Goal: Find specific page/section: Find specific page/section

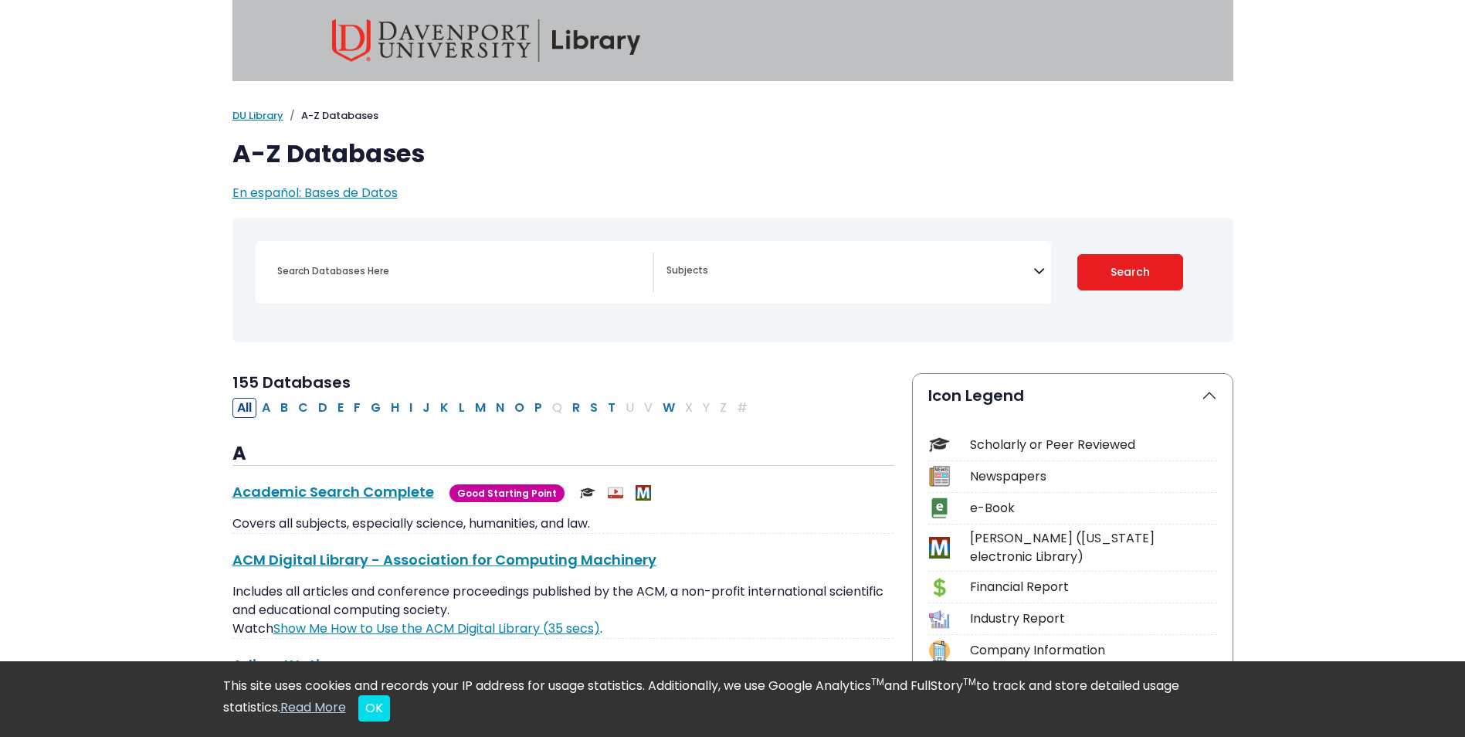
scroll to position [77, 0]
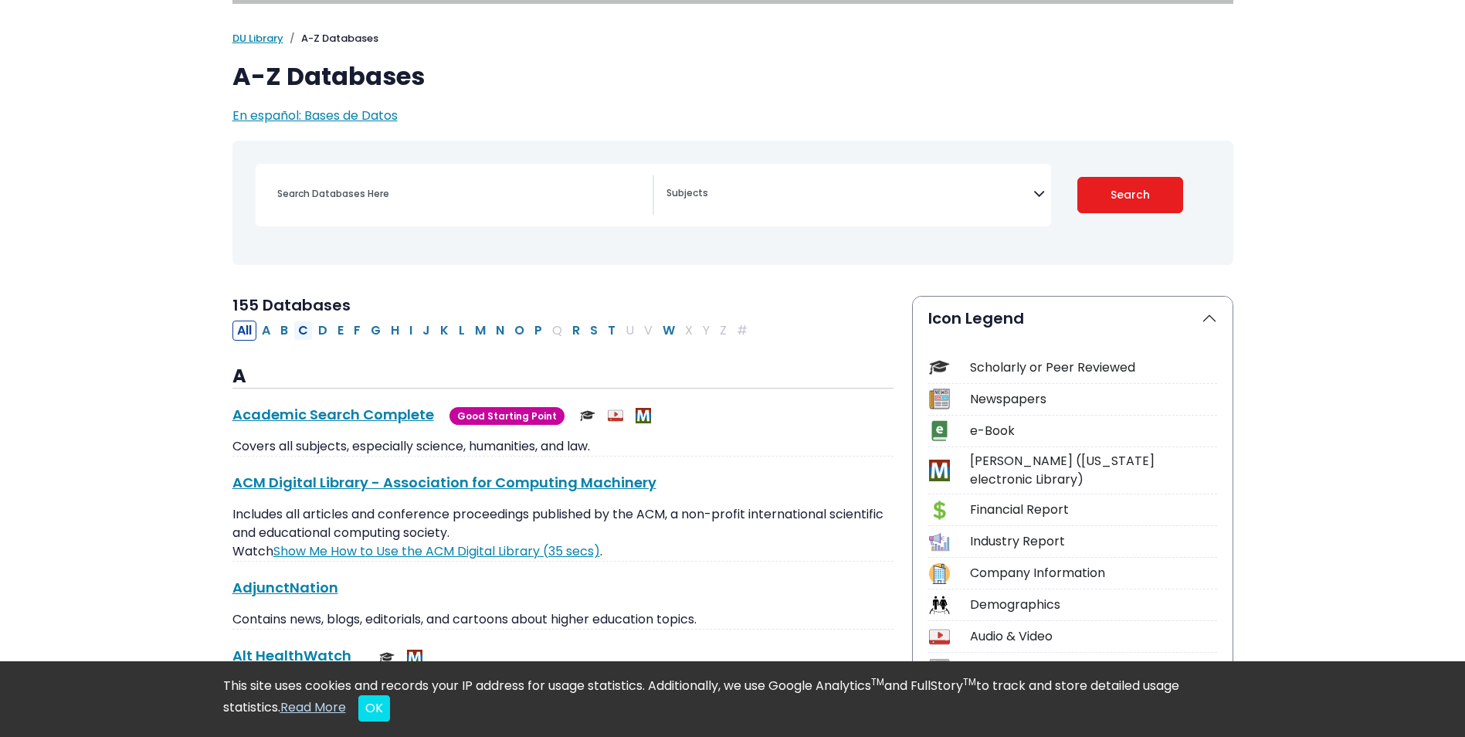
click at [307, 334] on button "C" at bounding box center [302, 330] width 19 height 20
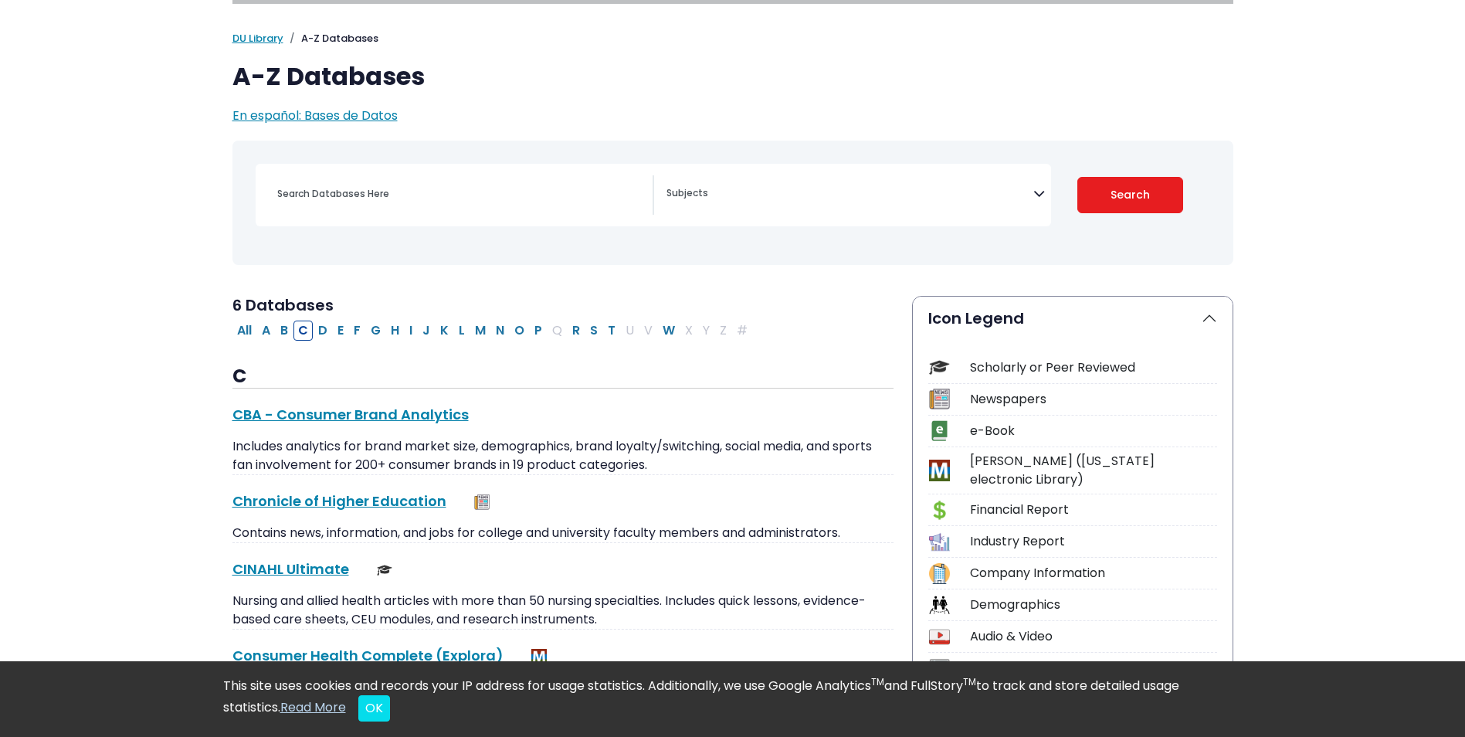
click at [312, 579] on div "CINAHL Ultimate This link opens in a new window Nursing and allied health artic…" at bounding box center [562, 593] width 661 height 71
click at [313, 568] on link "CINAHL Ultimate This link opens in a new window" at bounding box center [290, 568] width 117 height 19
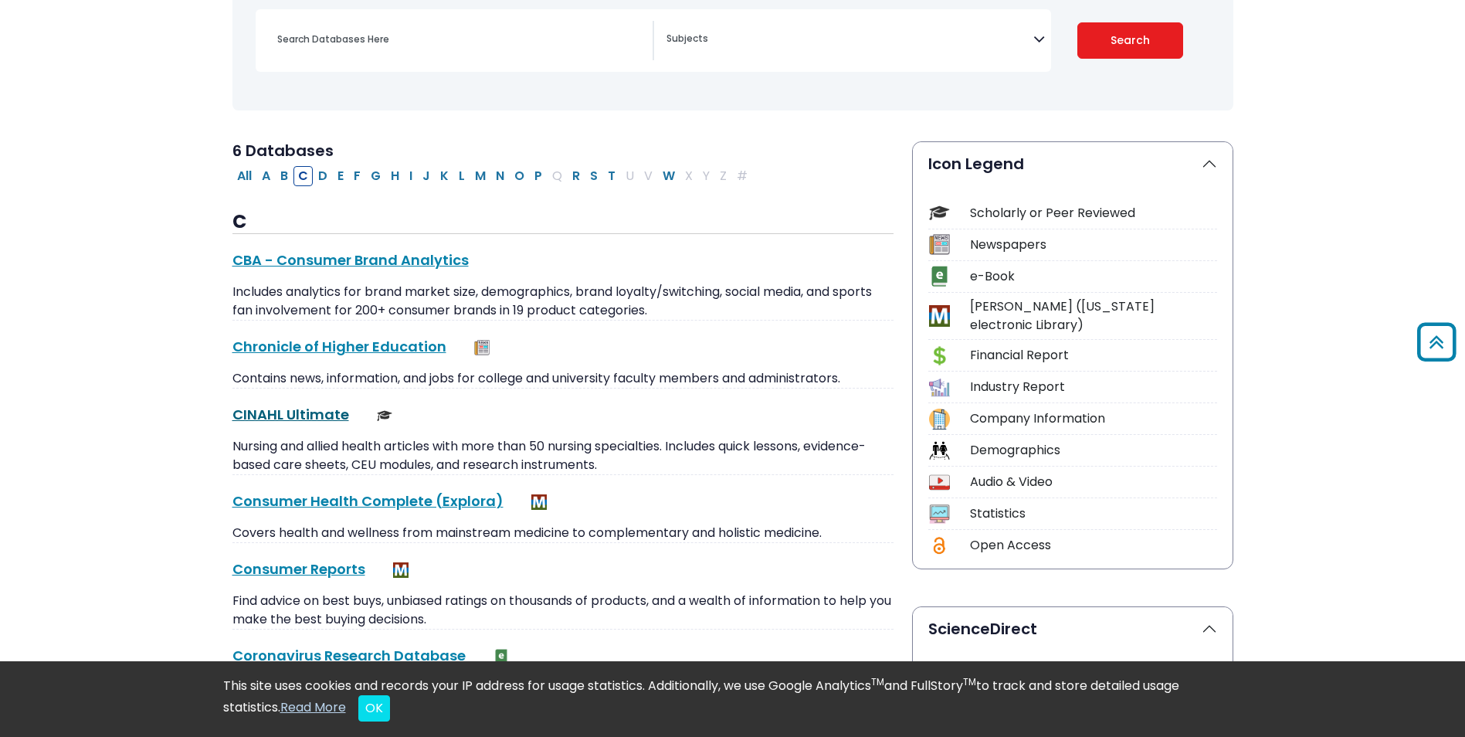
click at [313, 418] on link "CINAHL Ultimate This link opens in a new window" at bounding box center [290, 414] width 117 height 19
click at [534, 176] on button "P" at bounding box center [538, 176] width 17 height 20
select select "Database Subject Filter"
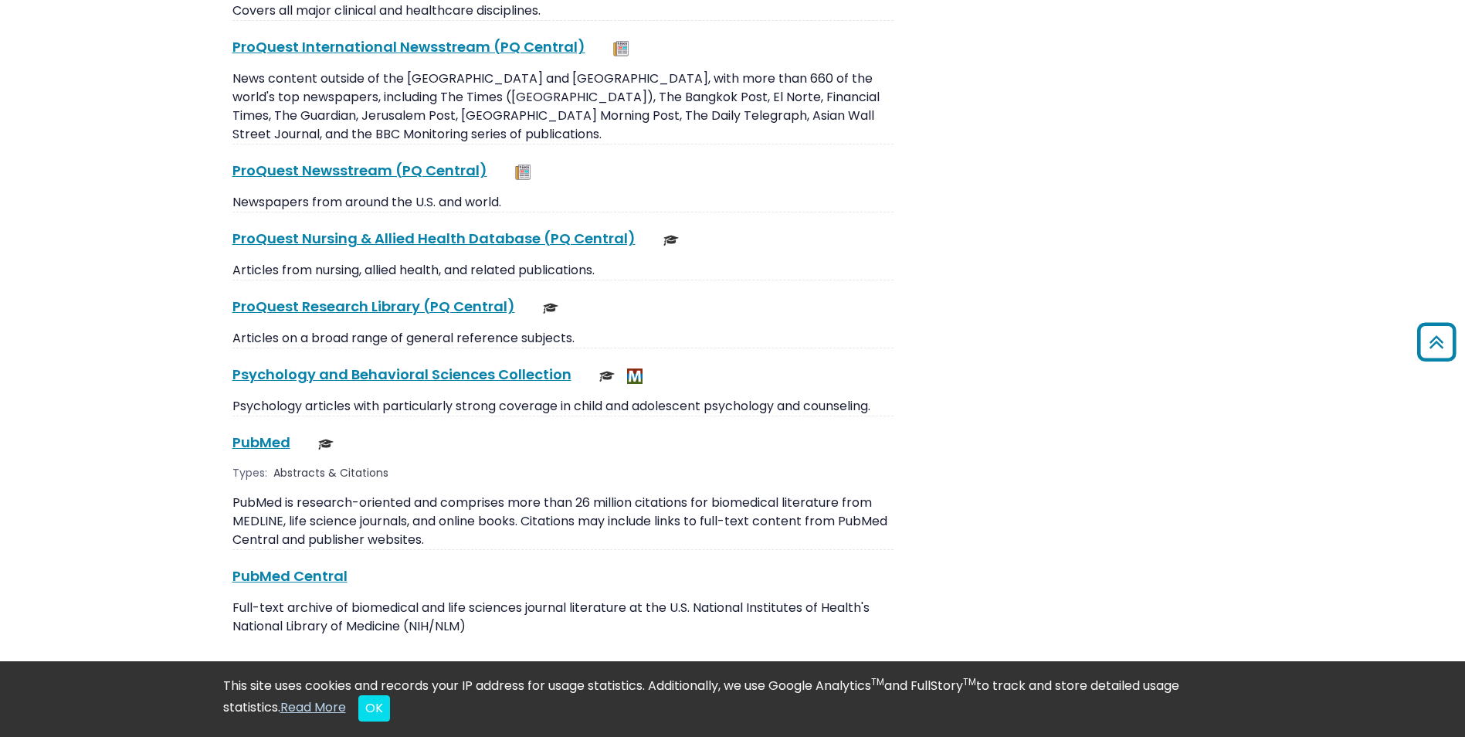
scroll to position [2239, 0]
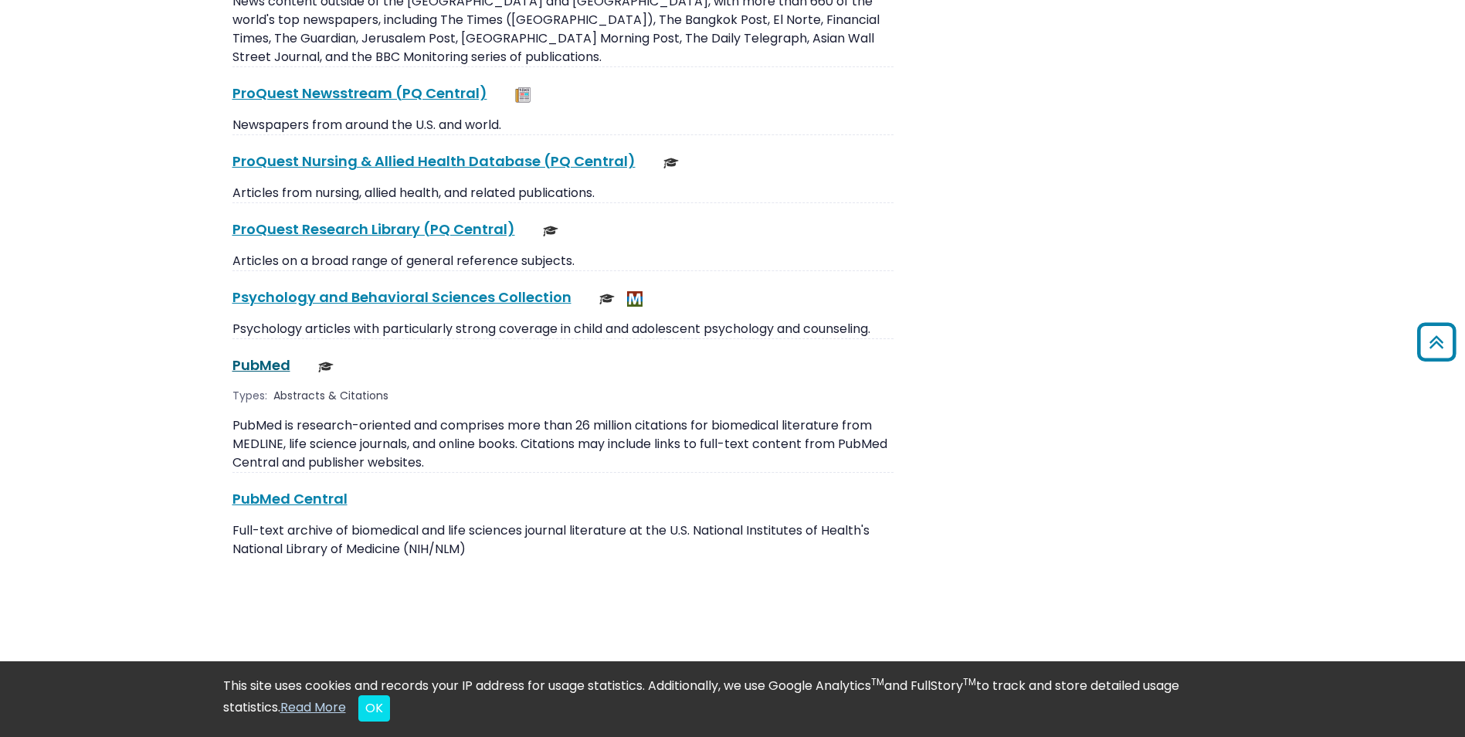
click at [263, 355] on link "PubMed This link opens in a new window" at bounding box center [261, 364] width 58 height 19
